Goal: Information Seeking & Learning: Learn about a topic

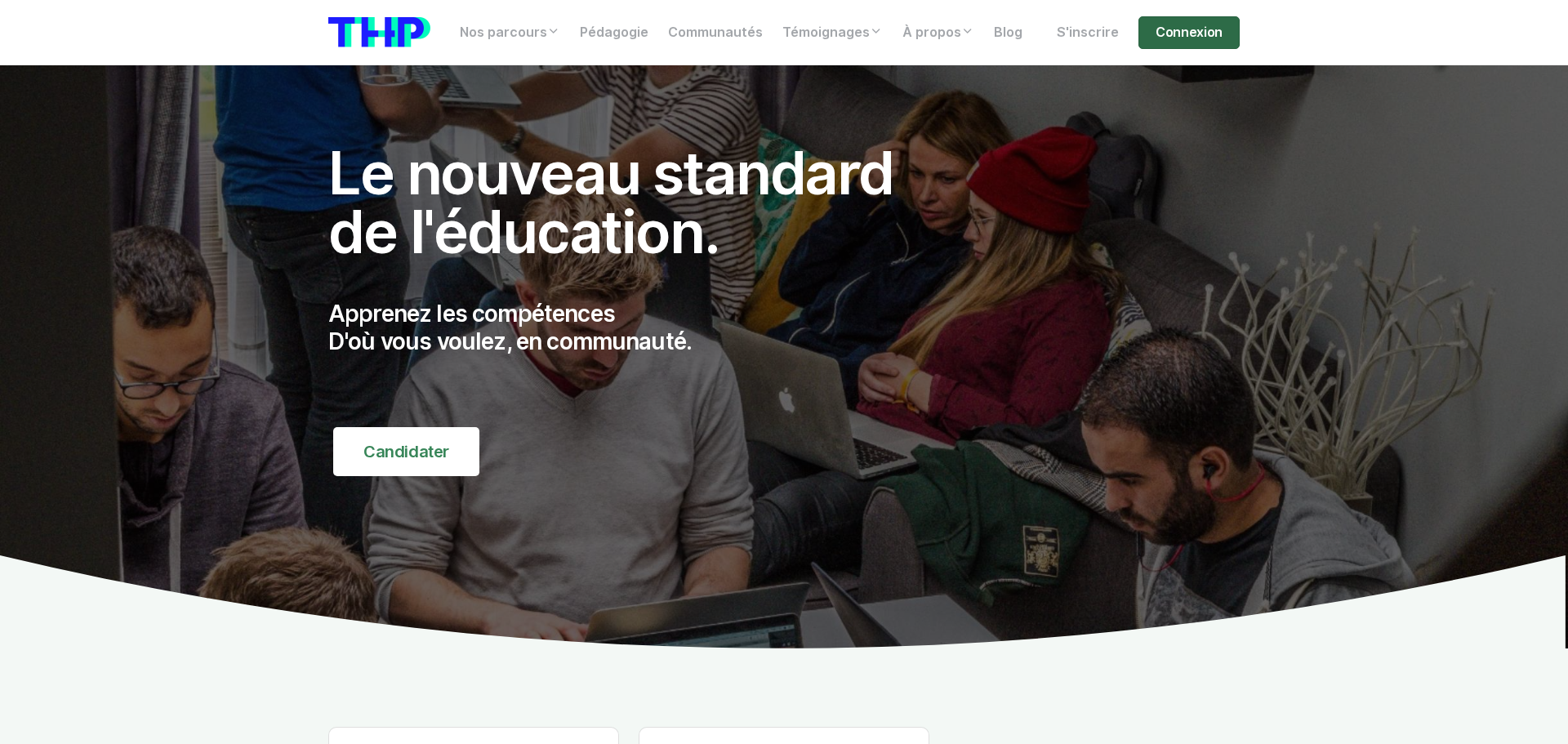
click at [1210, 29] on link "Connexion" at bounding box center [1189, 33] width 101 height 33
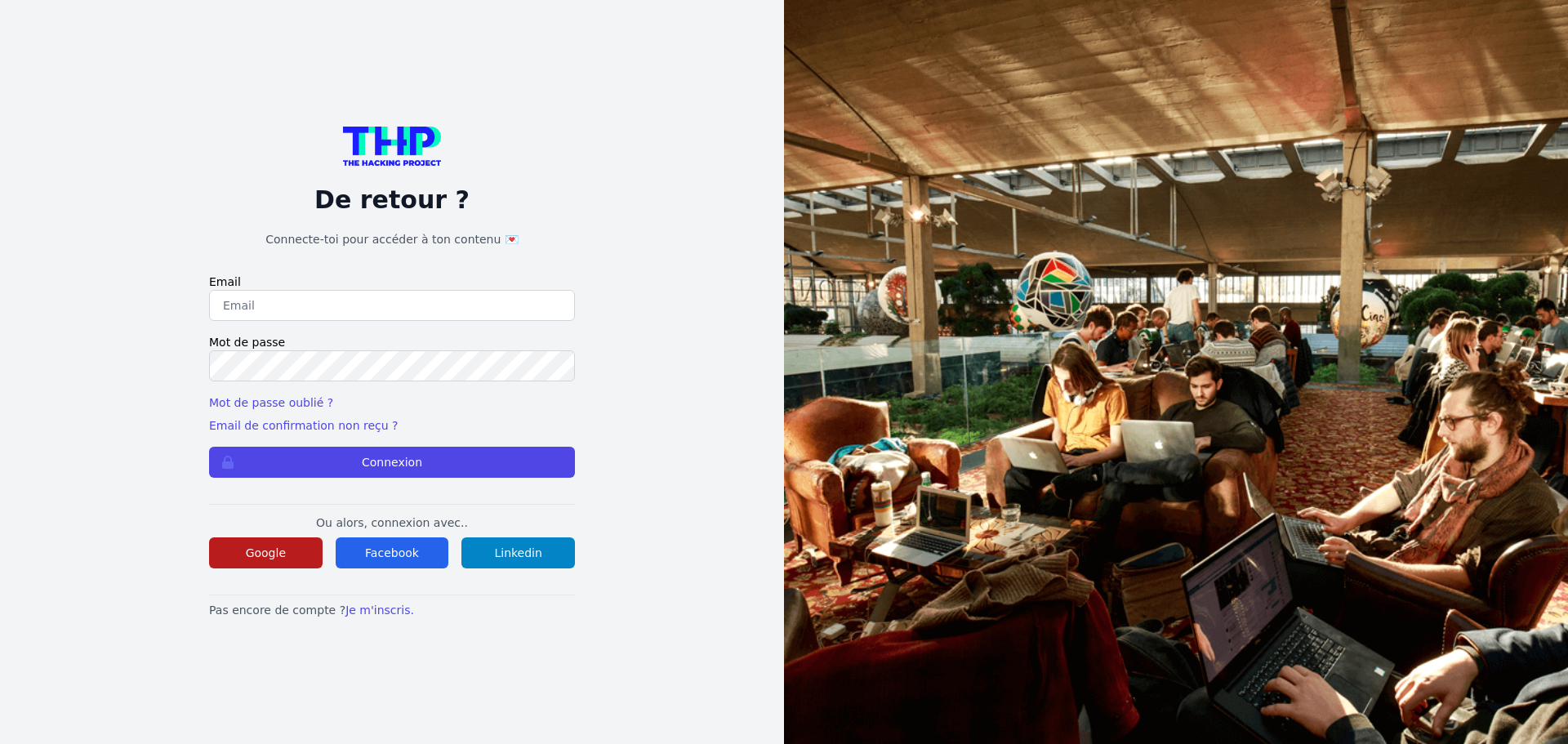
click at [274, 555] on button "Google" at bounding box center [266, 553] width 114 height 31
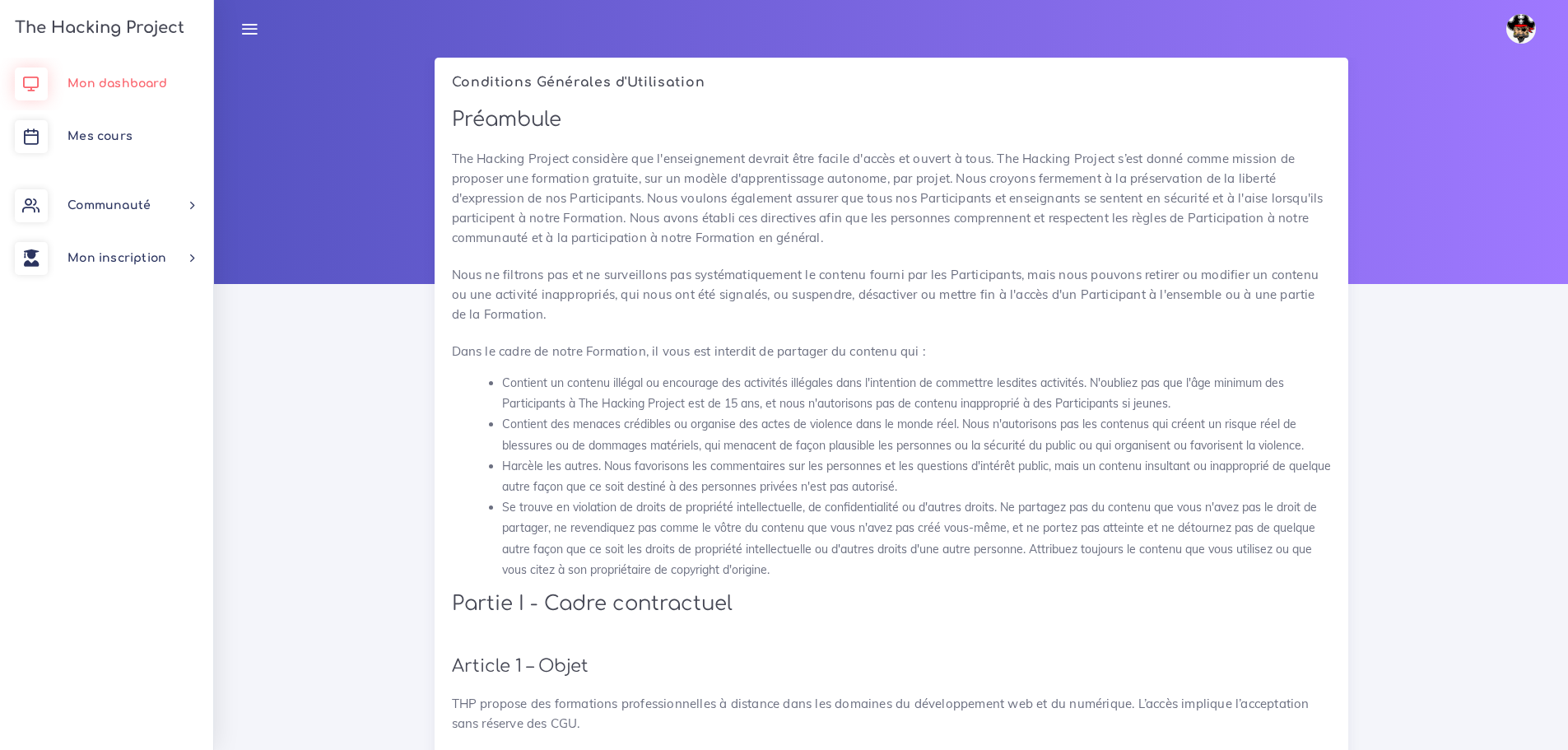
click at [125, 69] on link "Mon dashboard" at bounding box center [106, 84] width 214 height 53
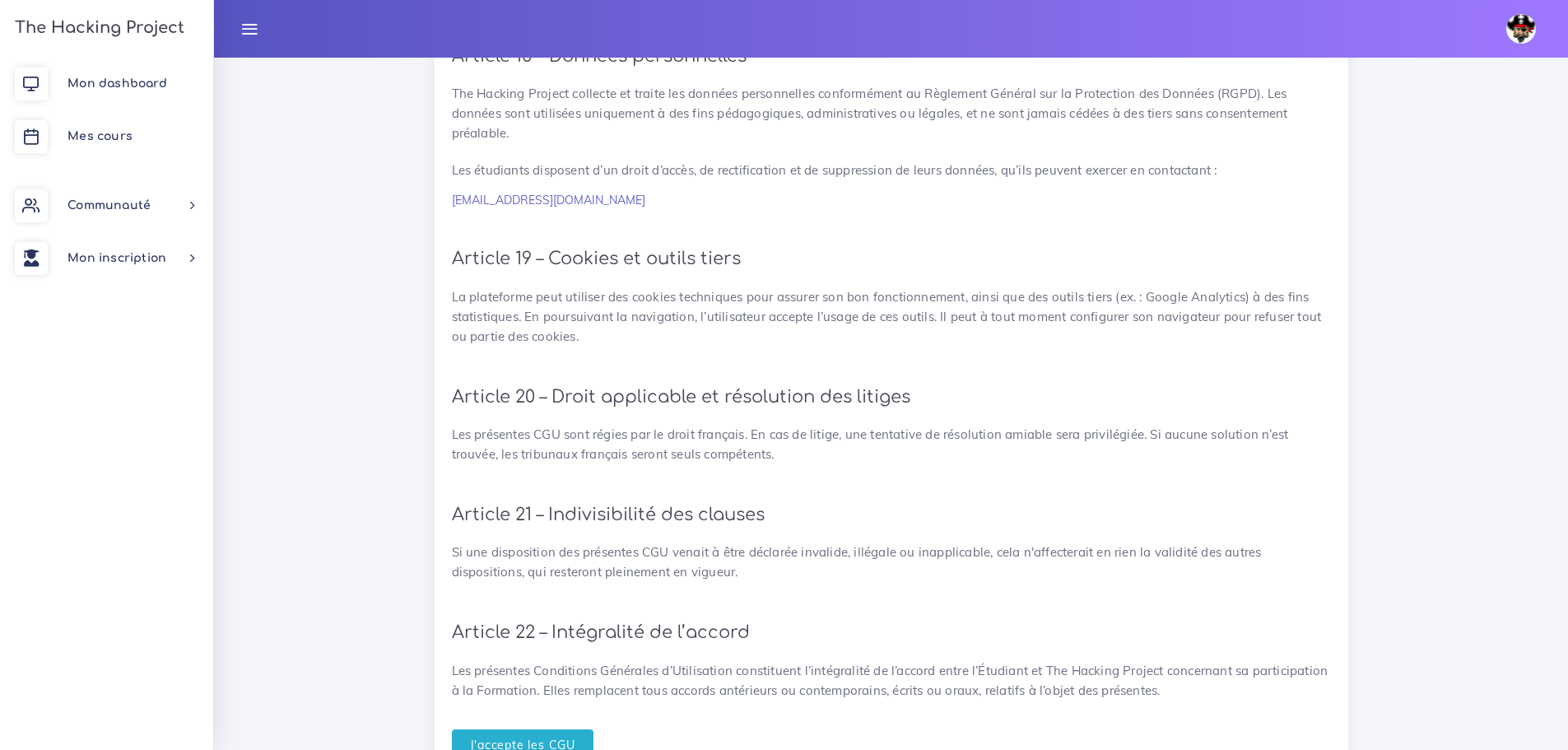
scroll to position [3598, 0]
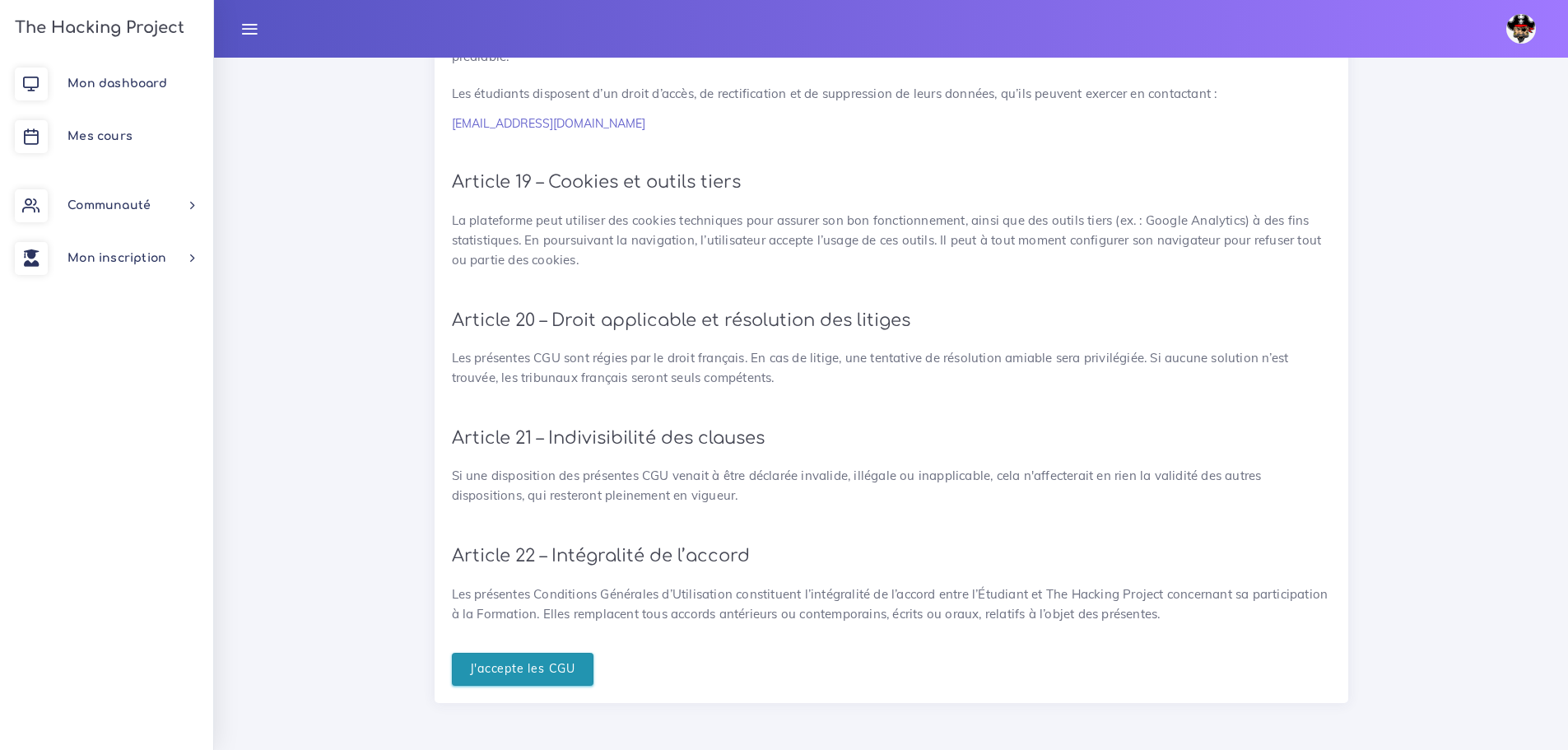
click at [516, 672] on input "J'accepte les CGU" at bounding box center [523, 670] width 143 height 34
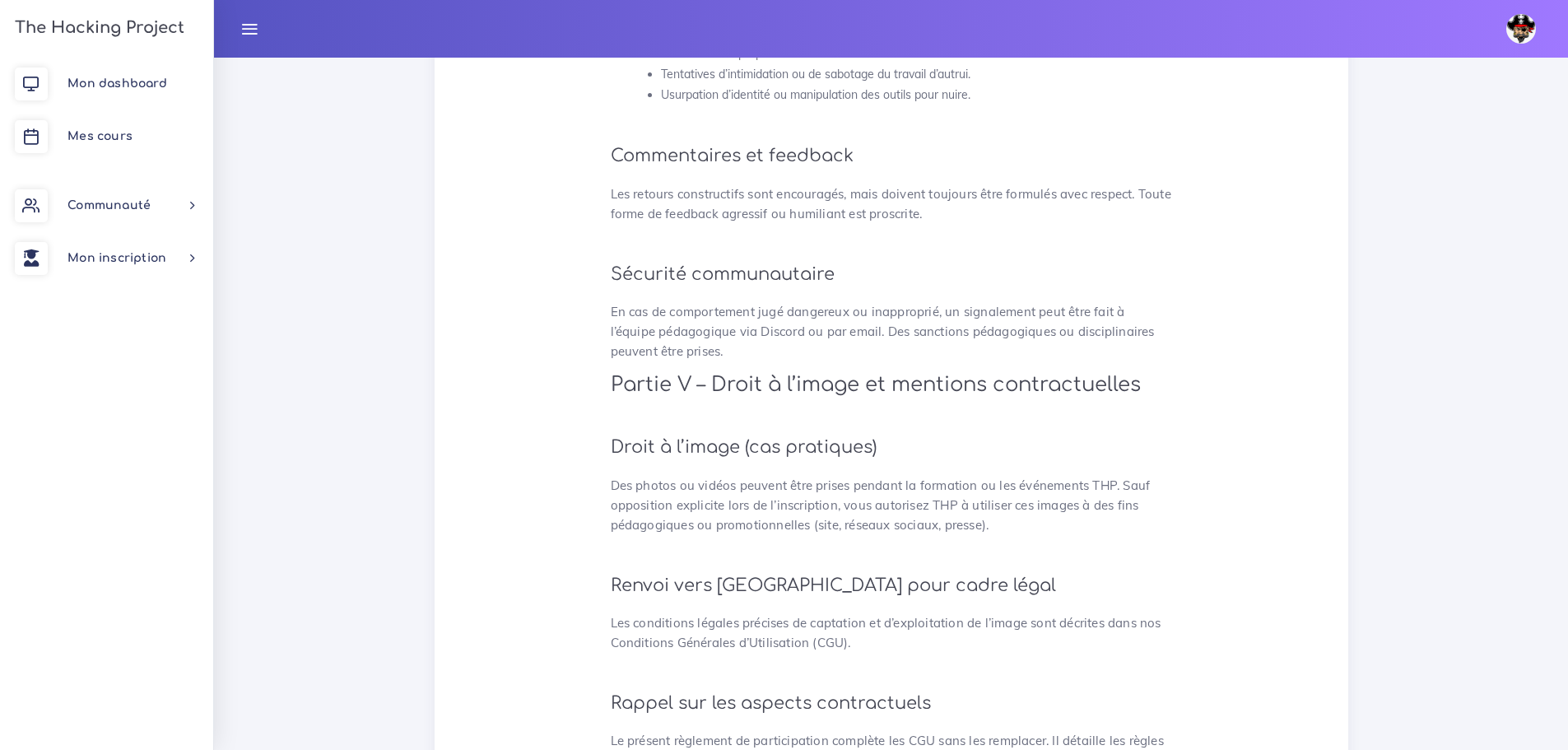
scroll to position [4261, 0]
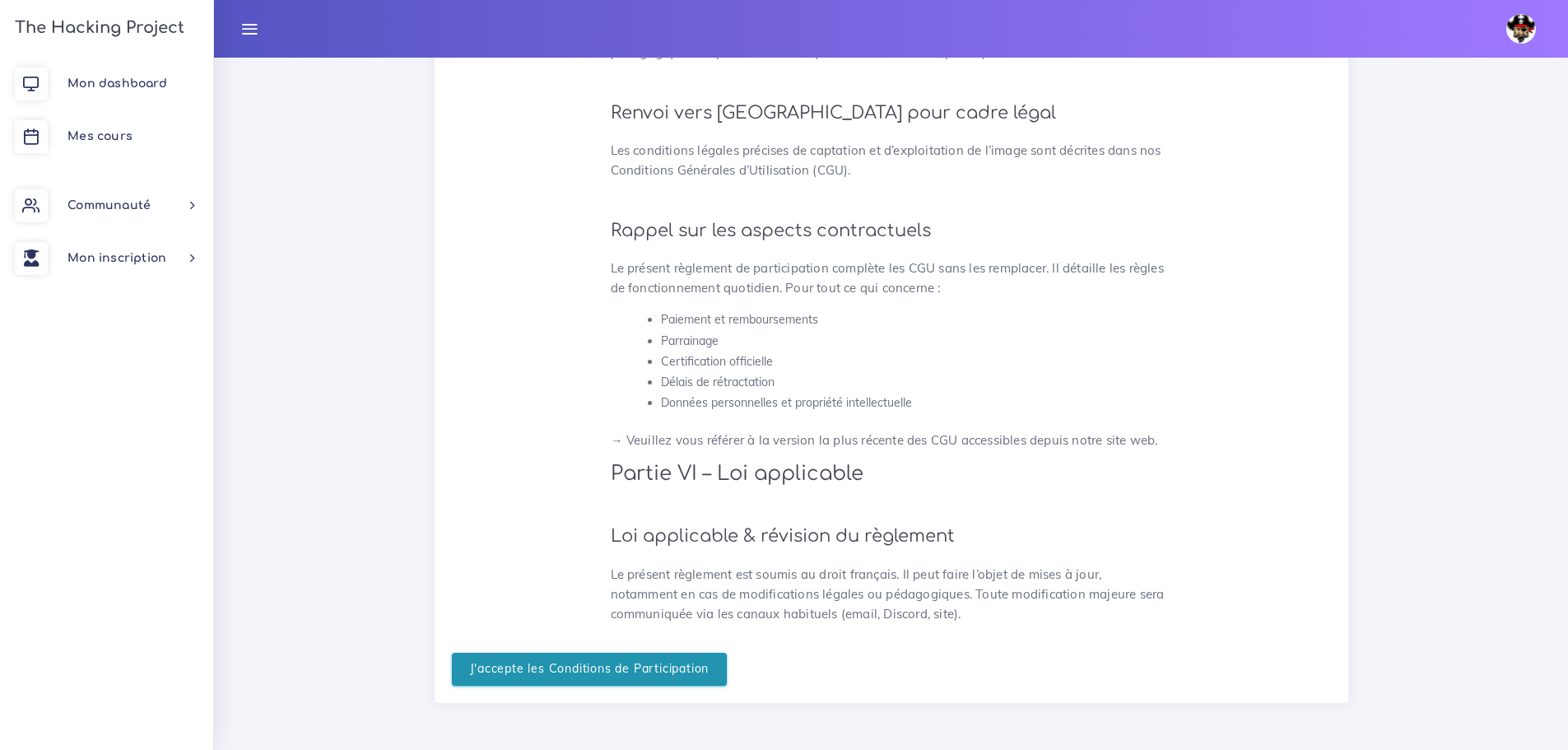
click at [571, 672] on input "J'accepte les Conditions de Participation" at bounding box center [590, 670] width 275 height 34
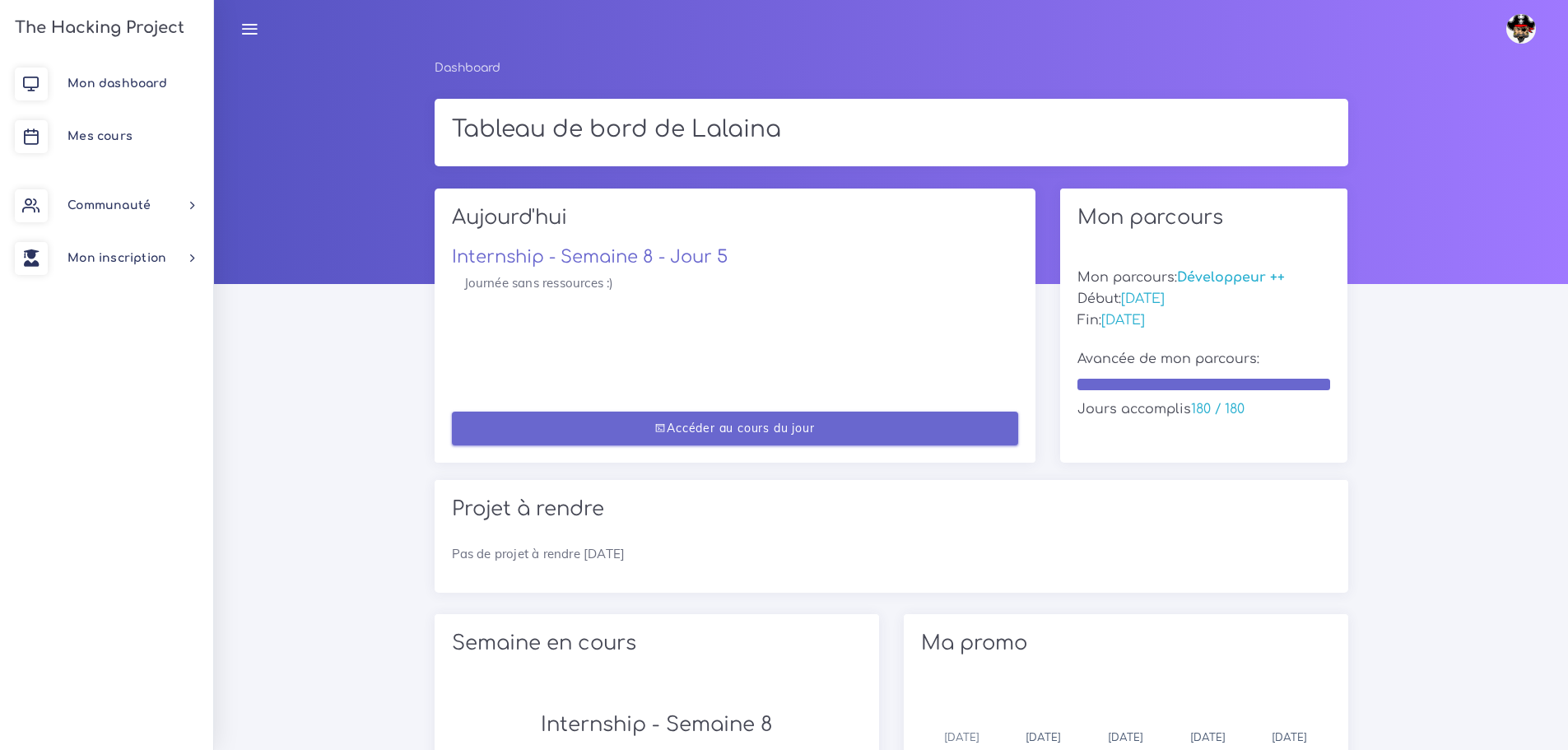
click at [735, 441] on link "Accéder au cours du jour" at bounding box center [735, 428] width 567 height 34
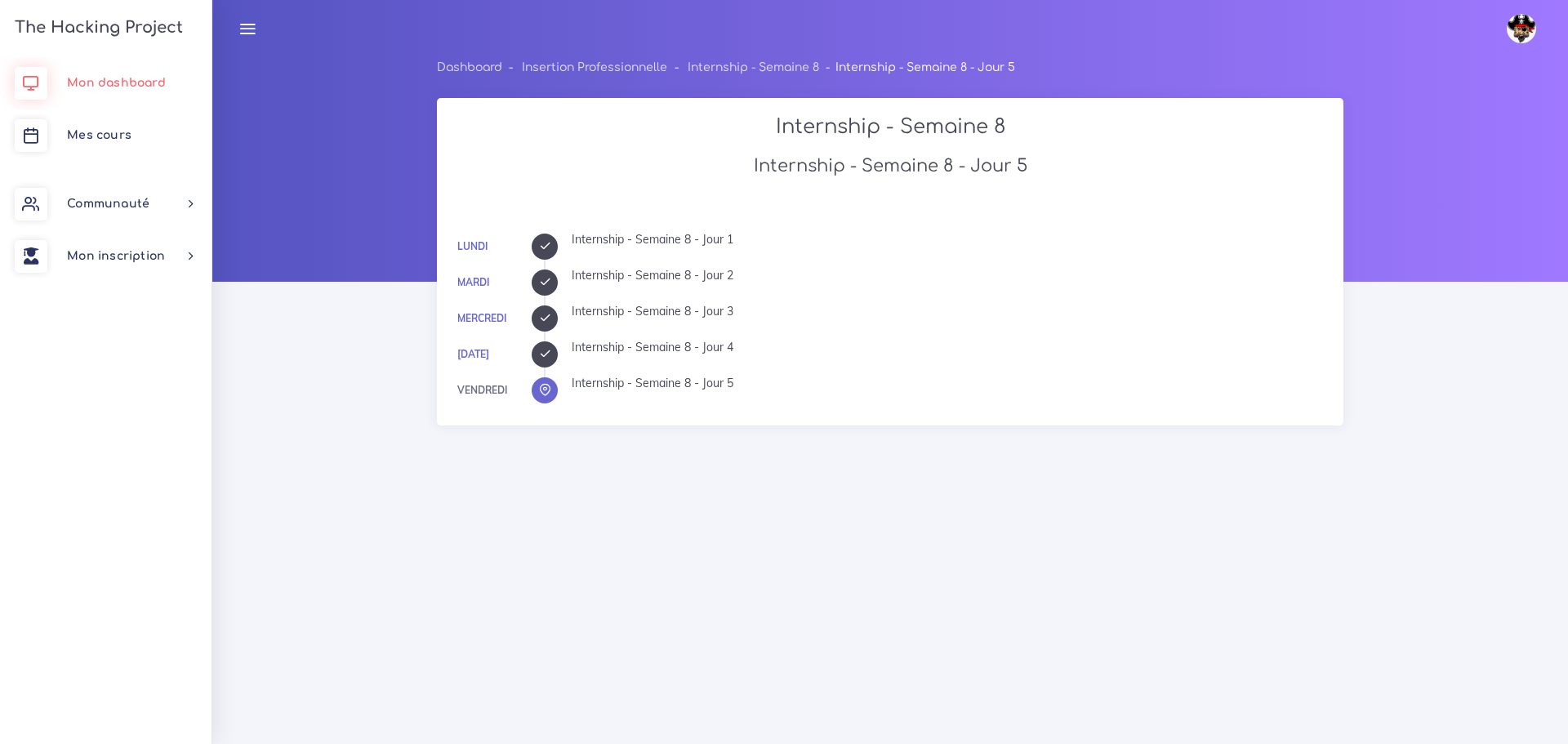
click at [111, 79] on span "Mon dashboard" at bounding box center [116, 83] width 99 height 12
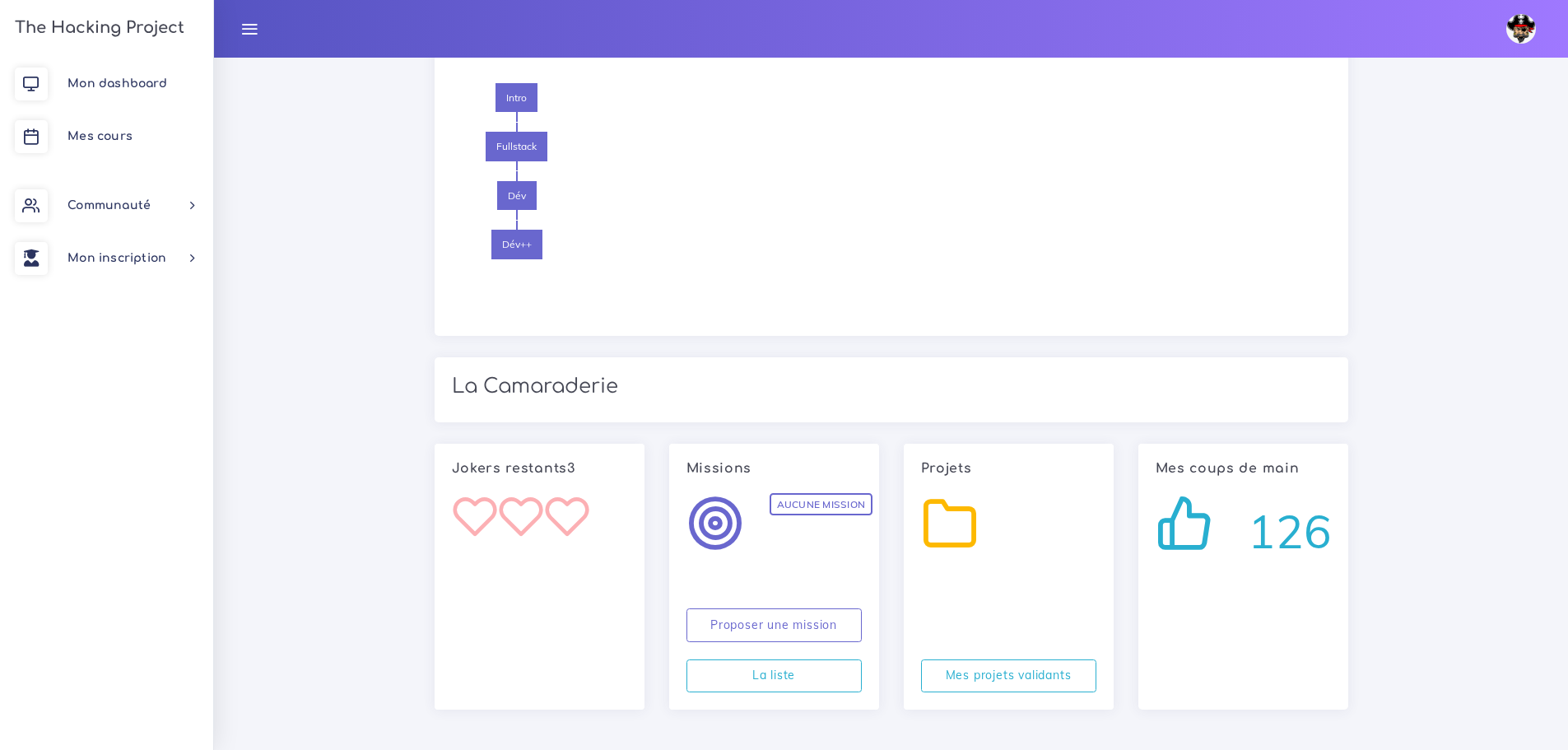
scroll to position [1114, 0]
click at [515, 144] on span "Fullstack" at bounding box center [516, 144] width 62 height 30
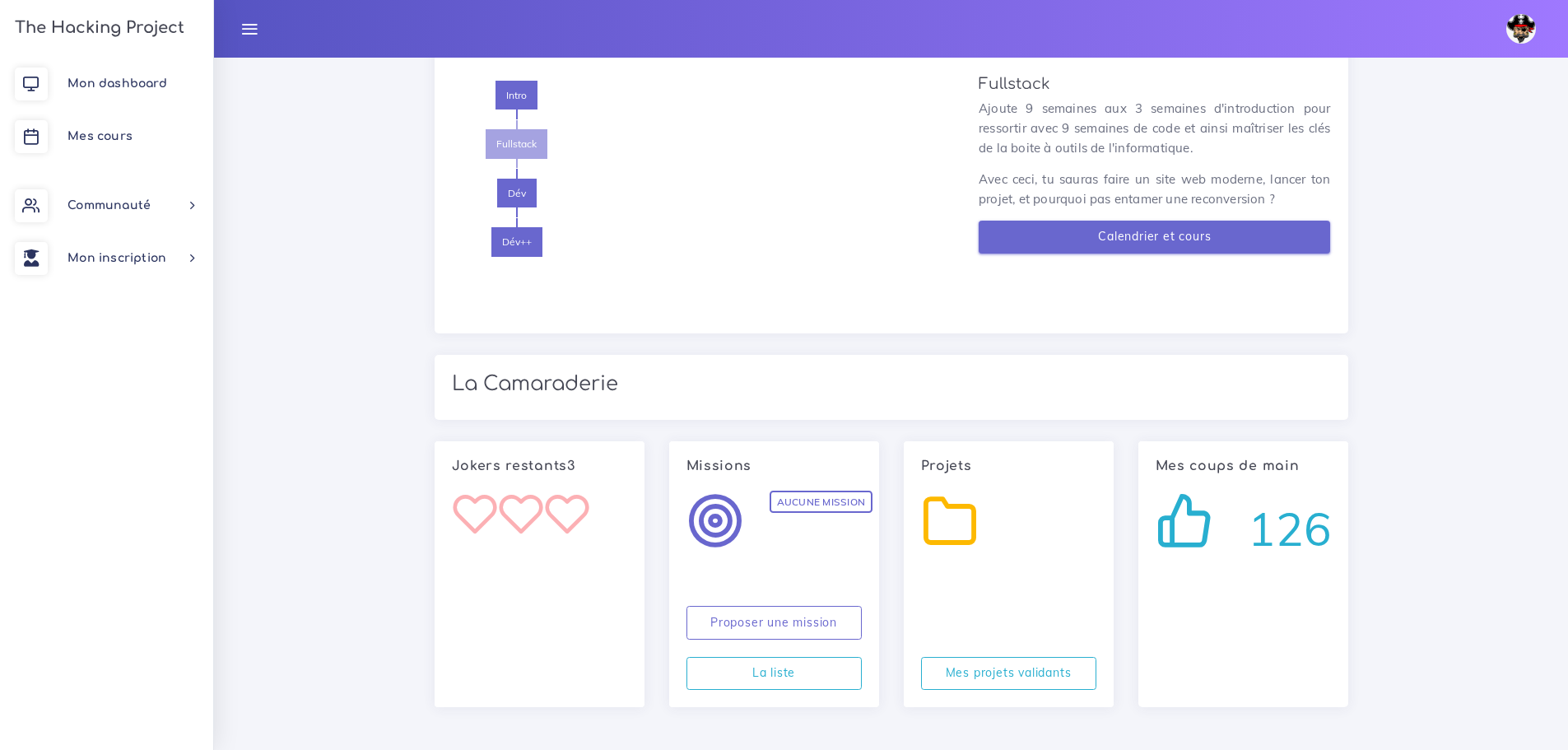
click at [1135, 241] on link "Calendrier et cours" at bounding box center [1155, 237] width 352 height 34
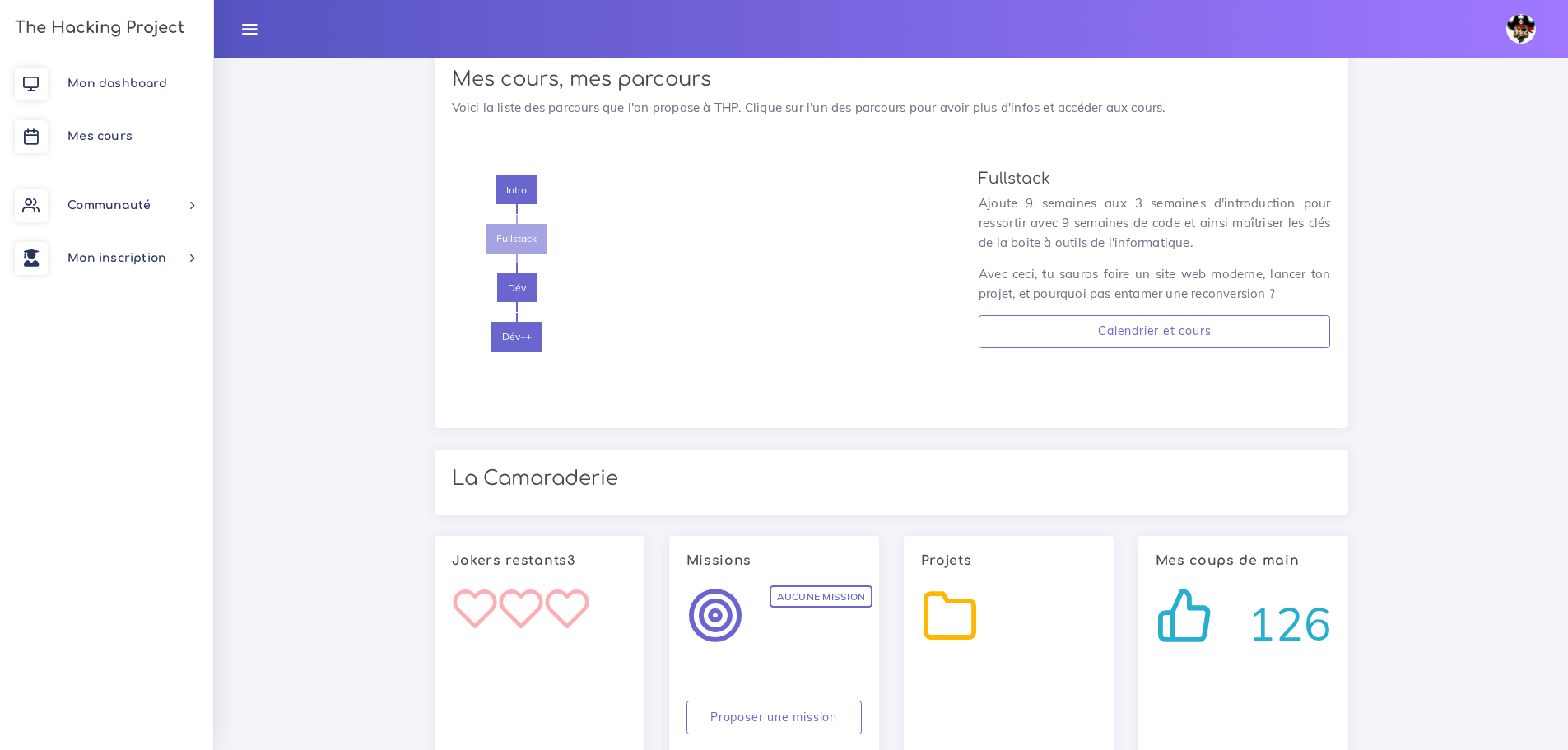
scroll to position [785, 0]
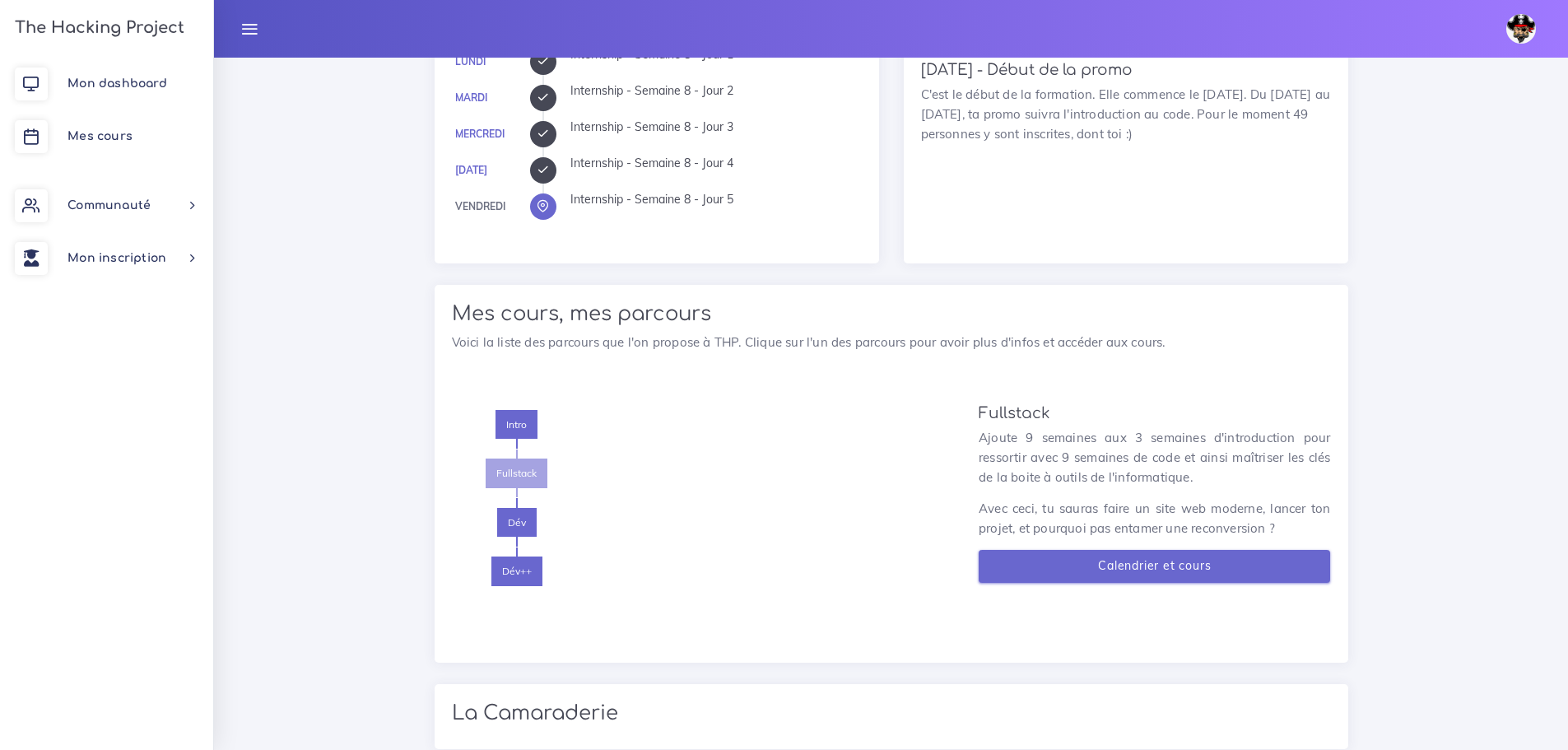
click at [1099, 574] on link "Calendrier et cours" at bounding box center [1155, 567] width 352 height 34
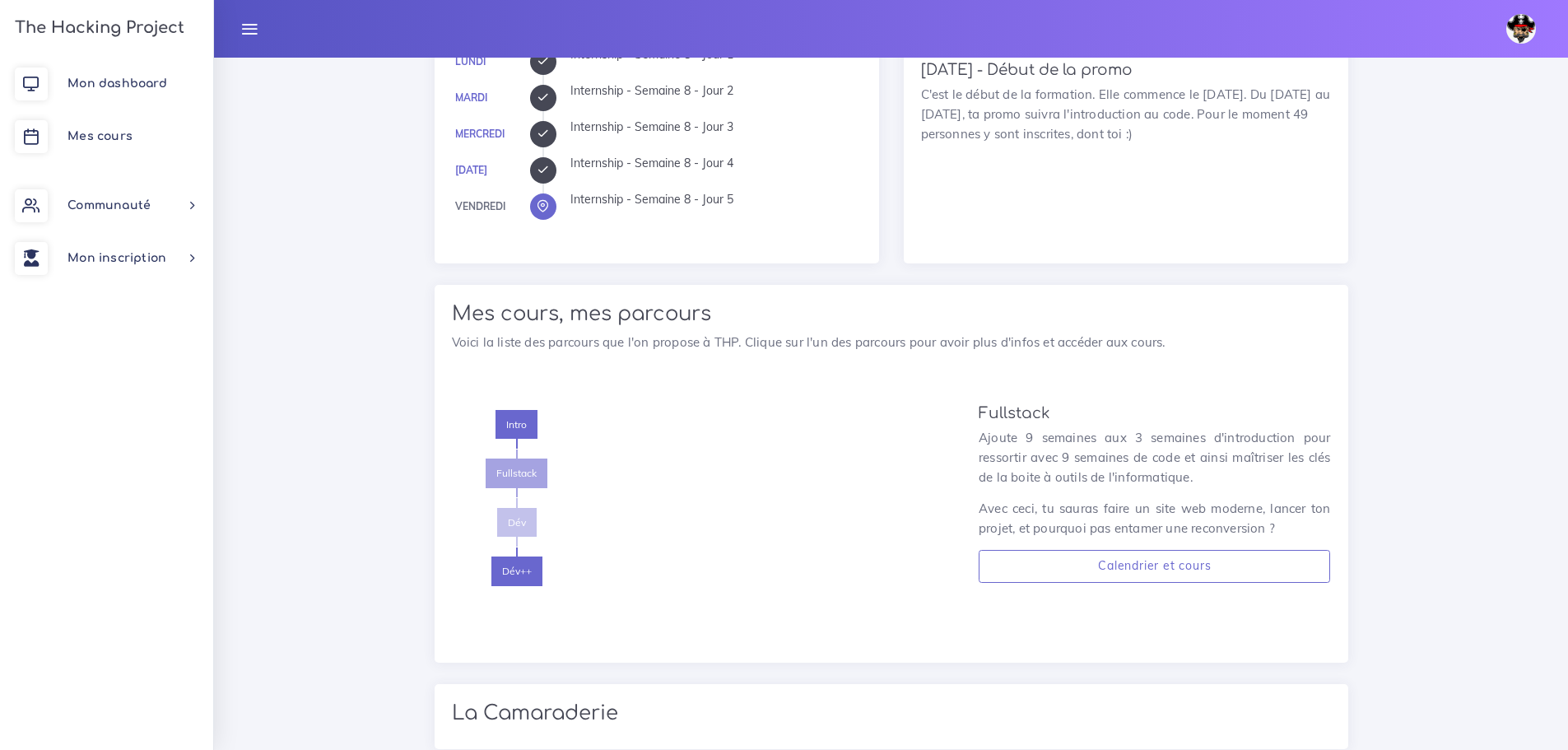
click at [499, 518] on span "Dév" at bounding box center [517, 523] width 40 height 30
click at [516, 568] on span "Dév++" at bounding box center [517, 572] width 51 height 30
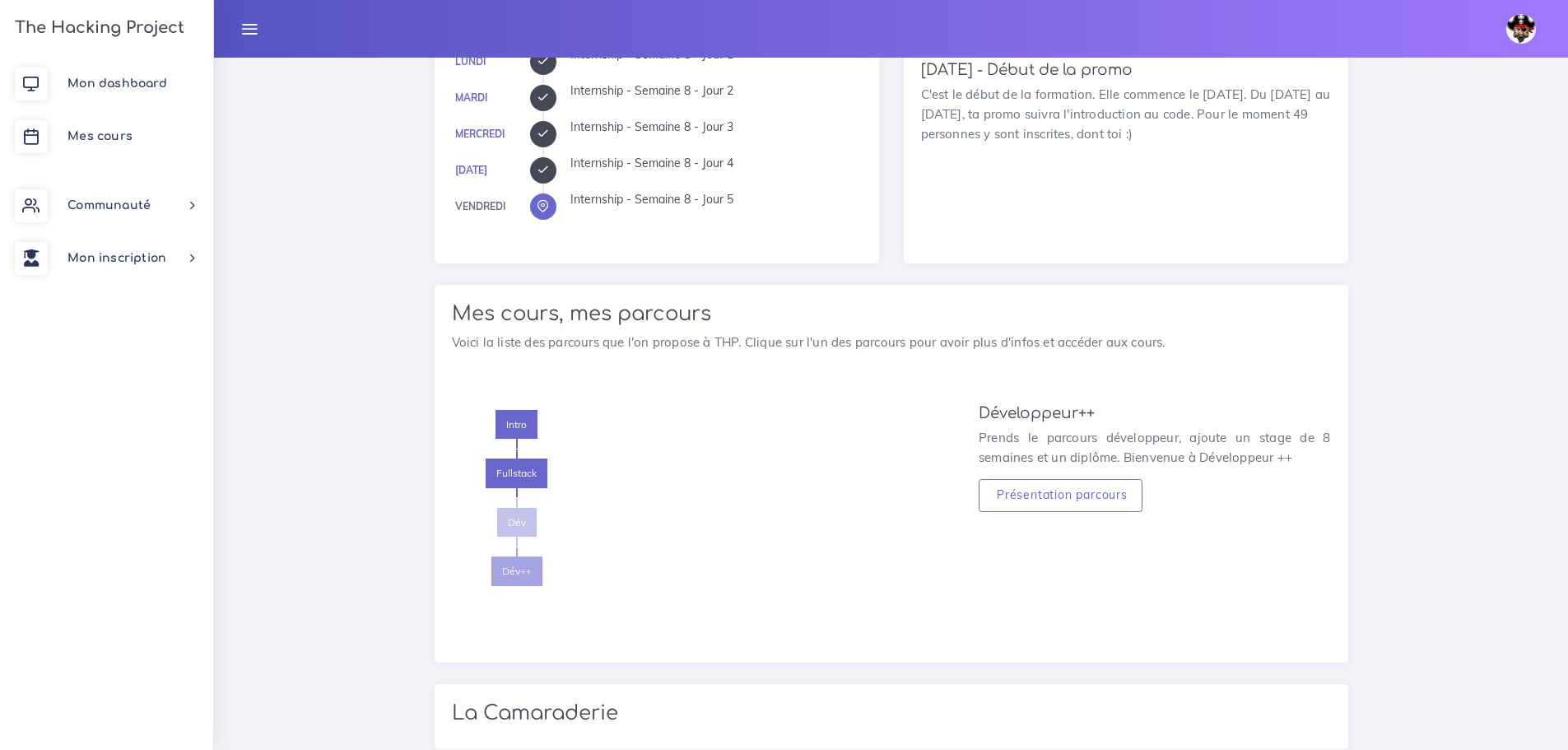
click at [520, 519] on span "Dév" at bounding box center [517, 523] width 40 height 30
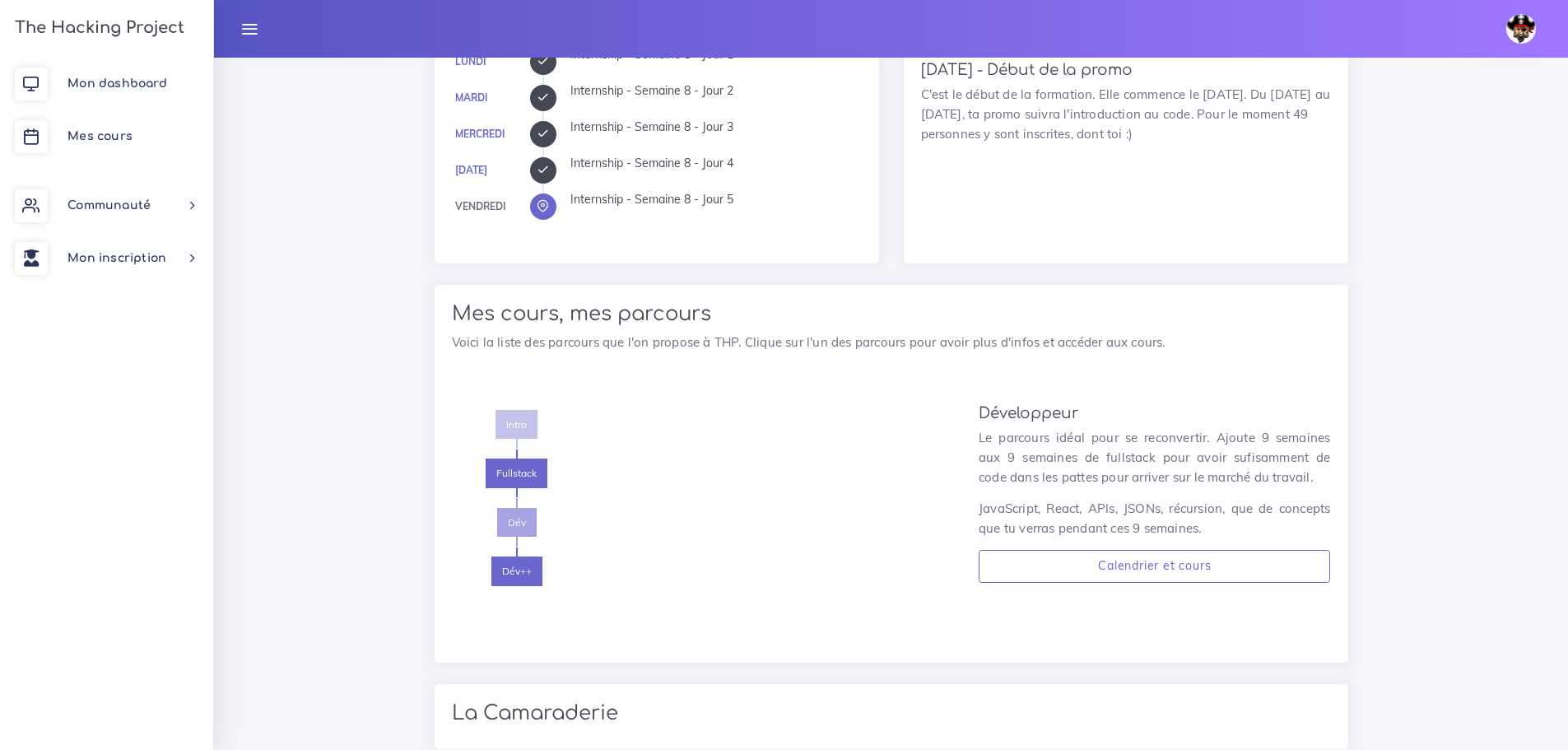
click at [514, 413] on span "Intro" at bounding box center [516, 425] width 42 height 30
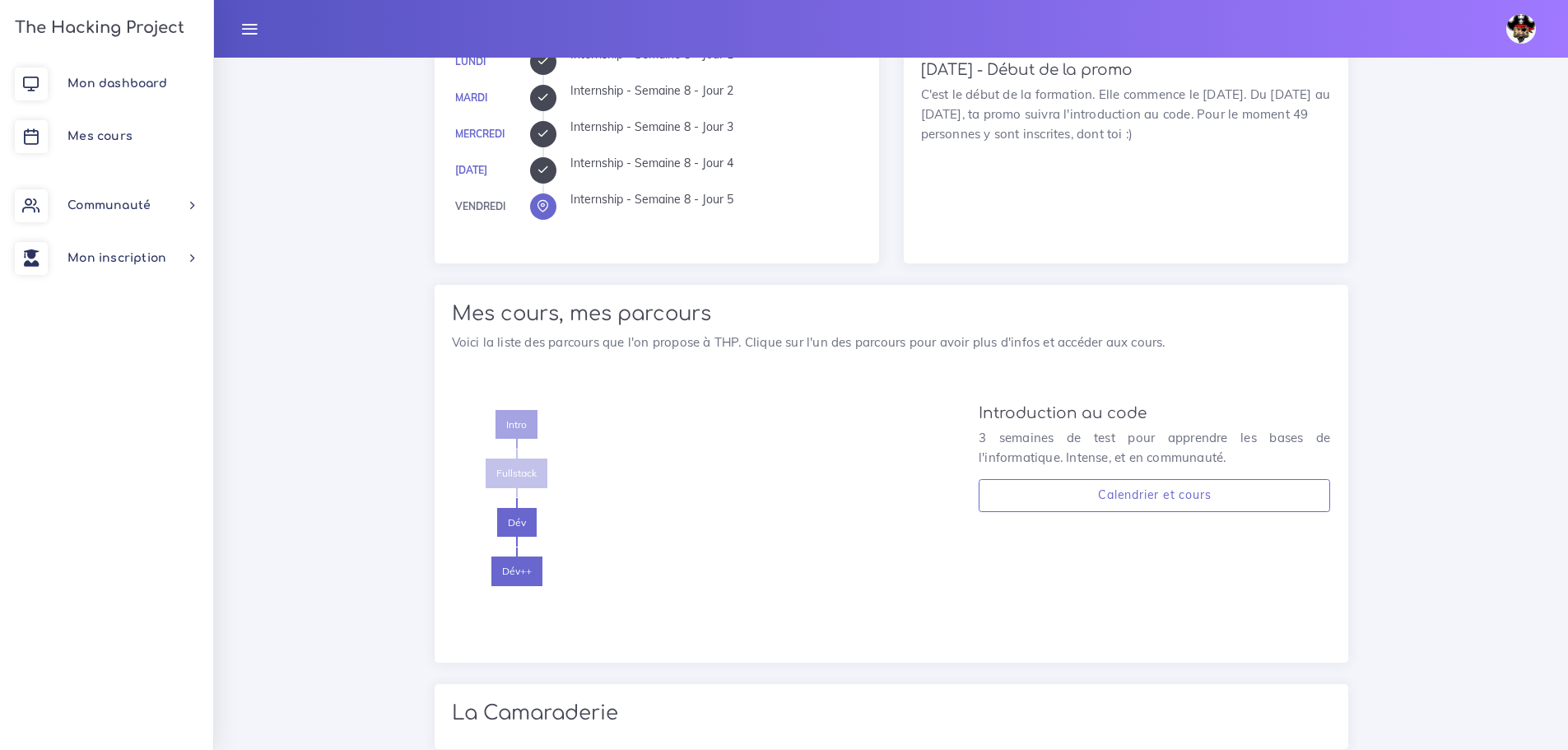
click at [520, 470] on span "Fullstack" at bounding box center [516, 474] width 62 height 30
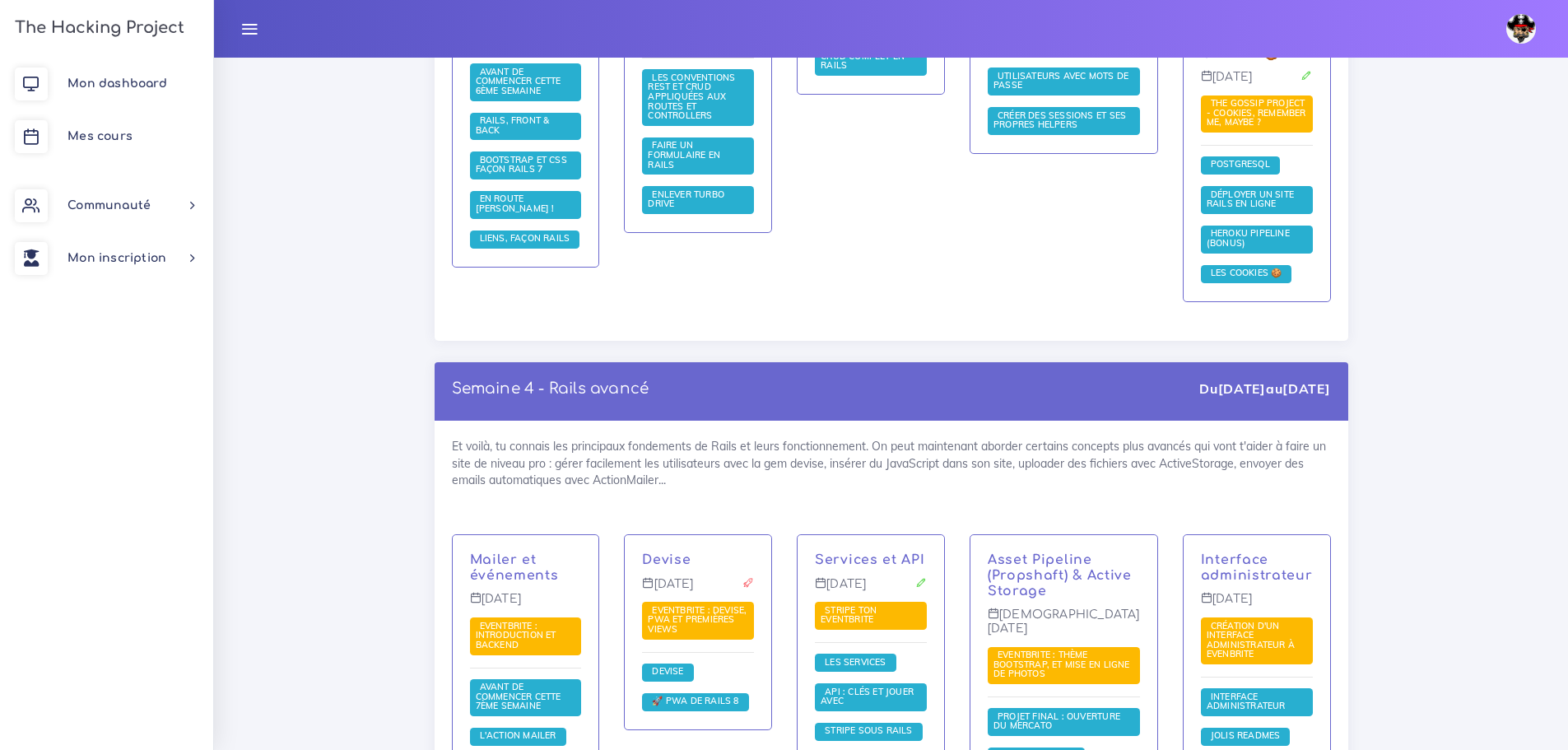
scroll to position [6094, 0]
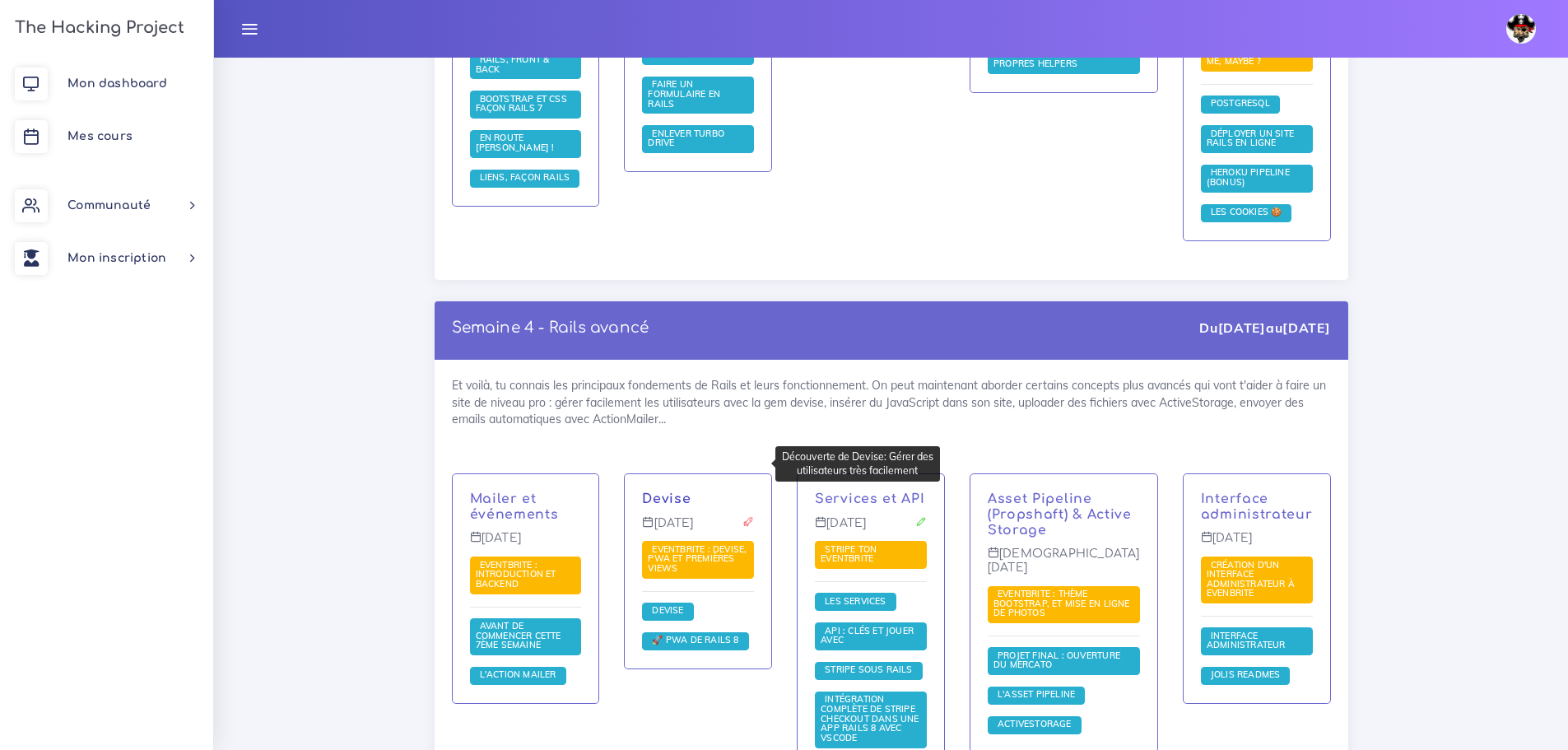
click at [671, 492] on link "Devise" at bounding box center [666, 499] width 49 height 15
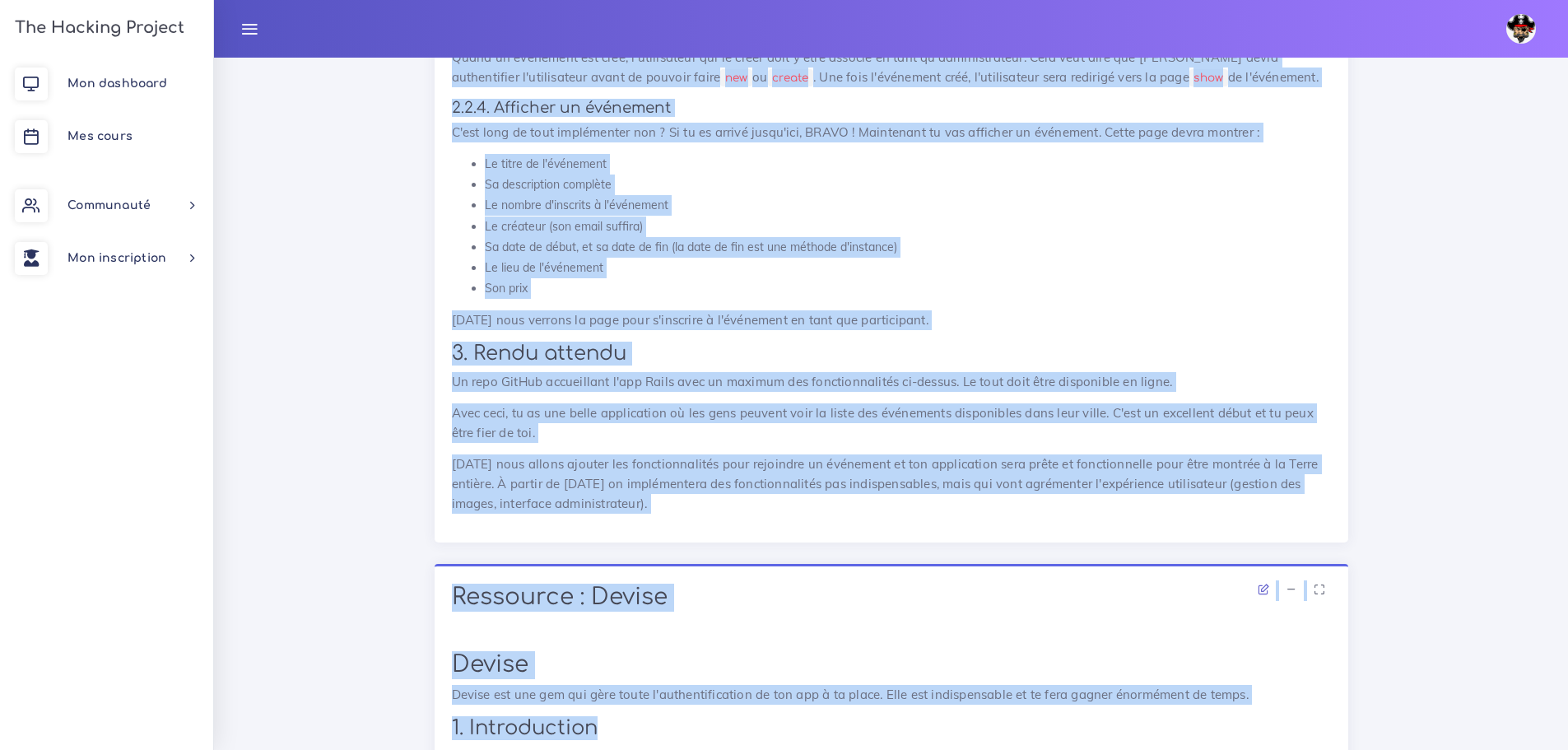
scroll to position [2539, 0]
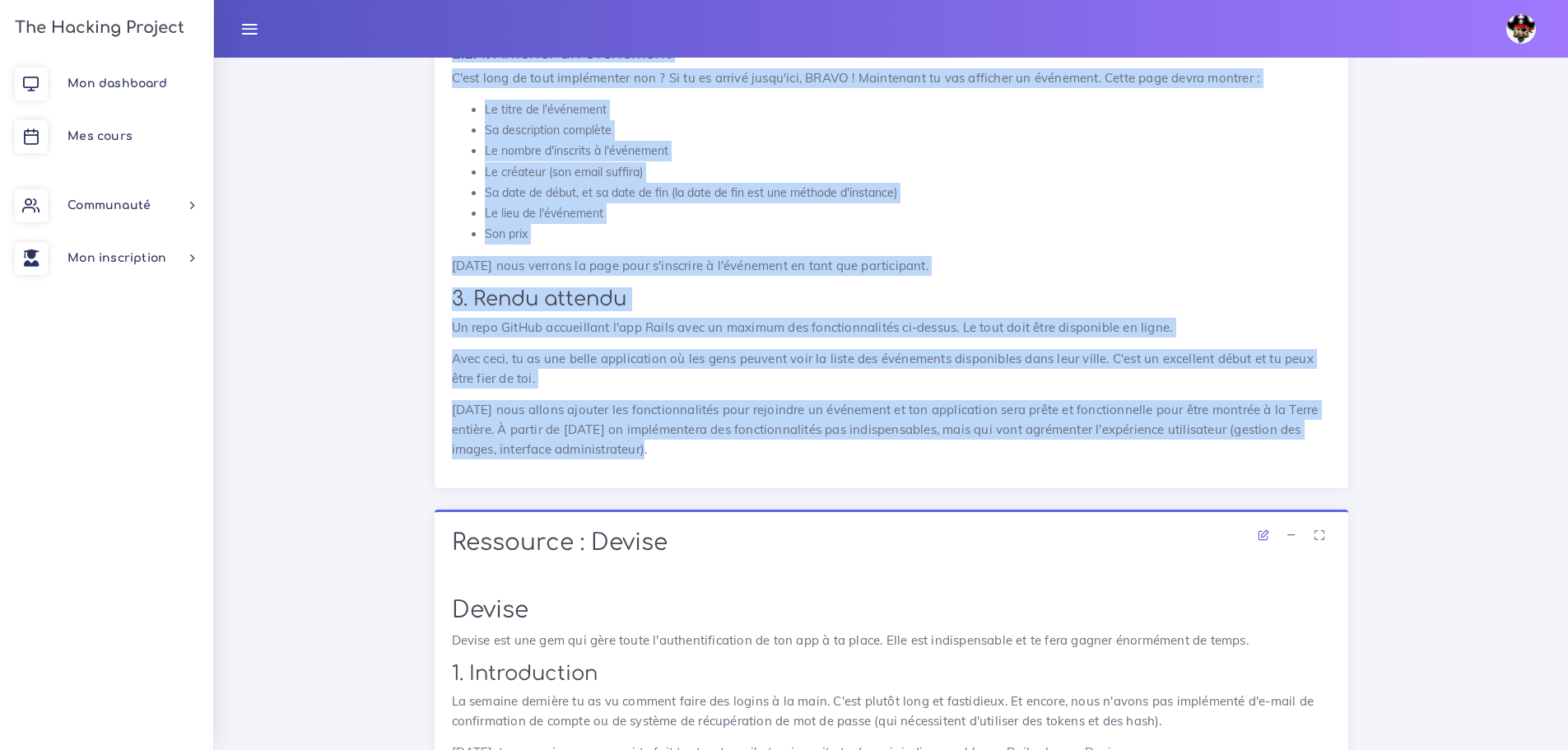
drag, startPoint x: 447, startPoint y: 200, endPoint x: 669, endPoint y: 459, distance: 341.1
copy div "Loremip : Dolorsitam : Consec, ADI el seddoeius tempo Incididunt : Utlabo, ETD …"
